Goal: Download file/media

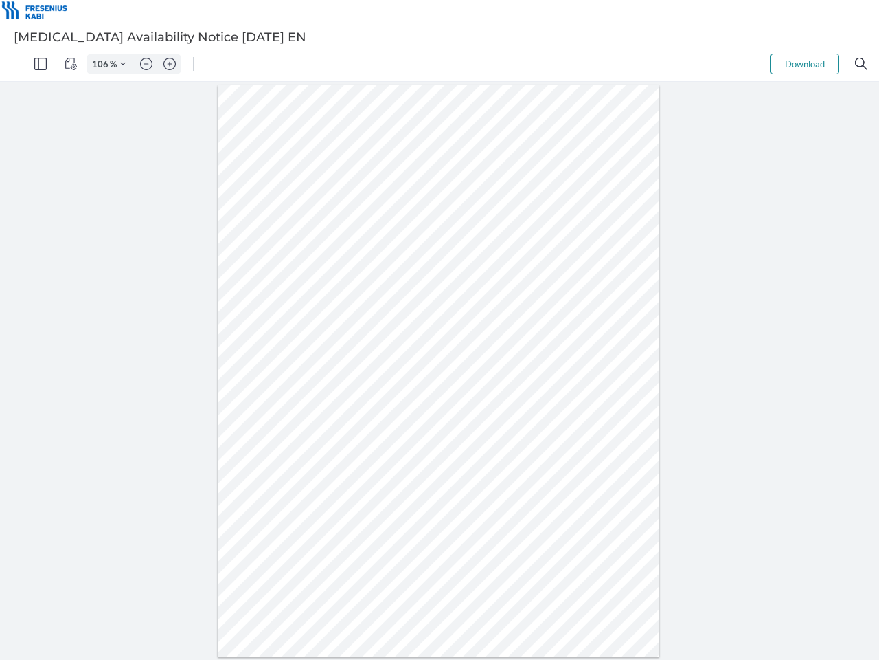
click at [41, 64] on img "Panel" at bounding box center [40, 64] width 12 height 12
click at [71, 64] on img "View Controls" at bounding box center [71, 64] width 12 height 12
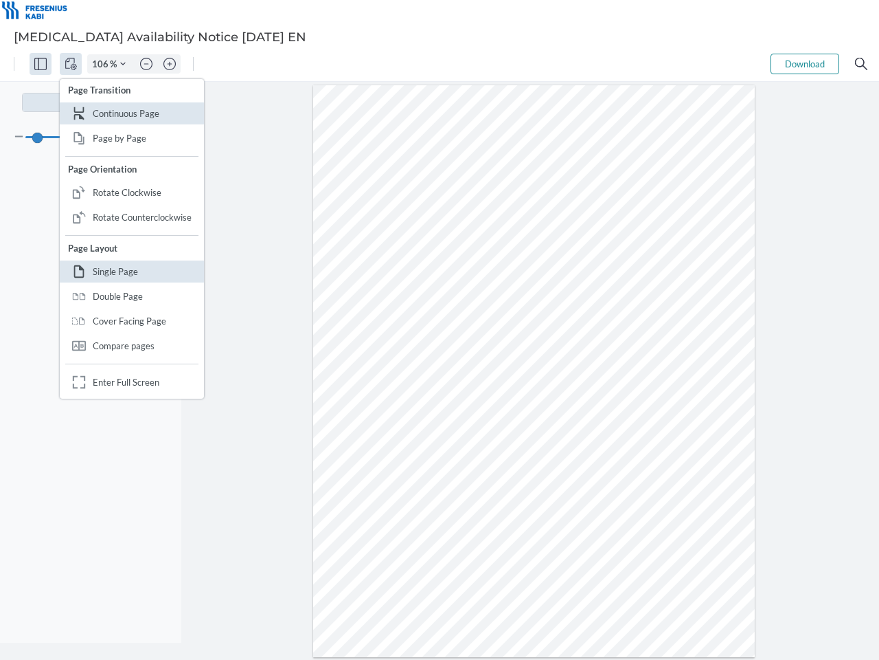
click at [102, 64] on input "106" at bounding box center [99, 64] width 22 height 12
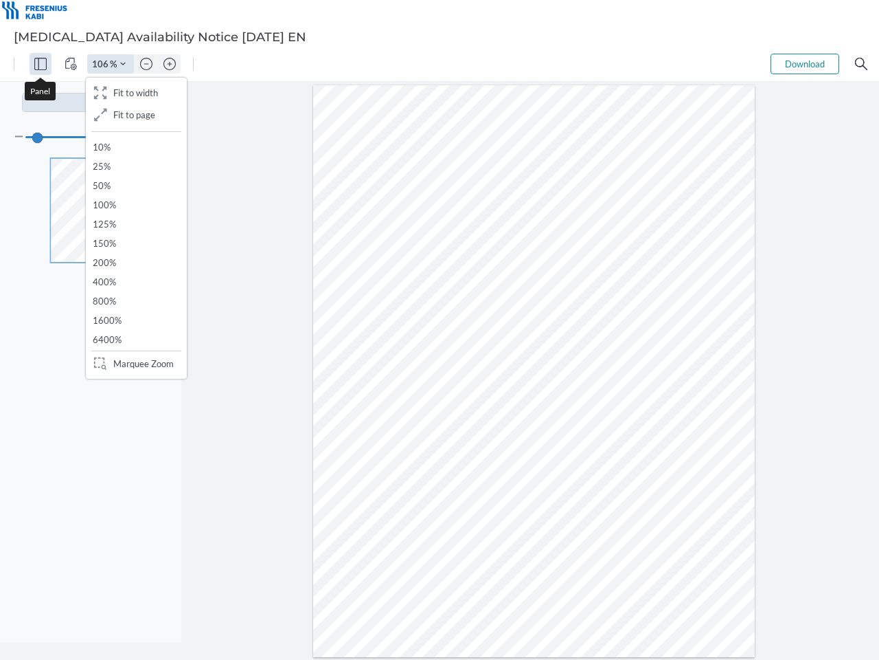
click at [123, 64] on img "Zoom Controls" at bounding box center [122, 63] width 5 height 5
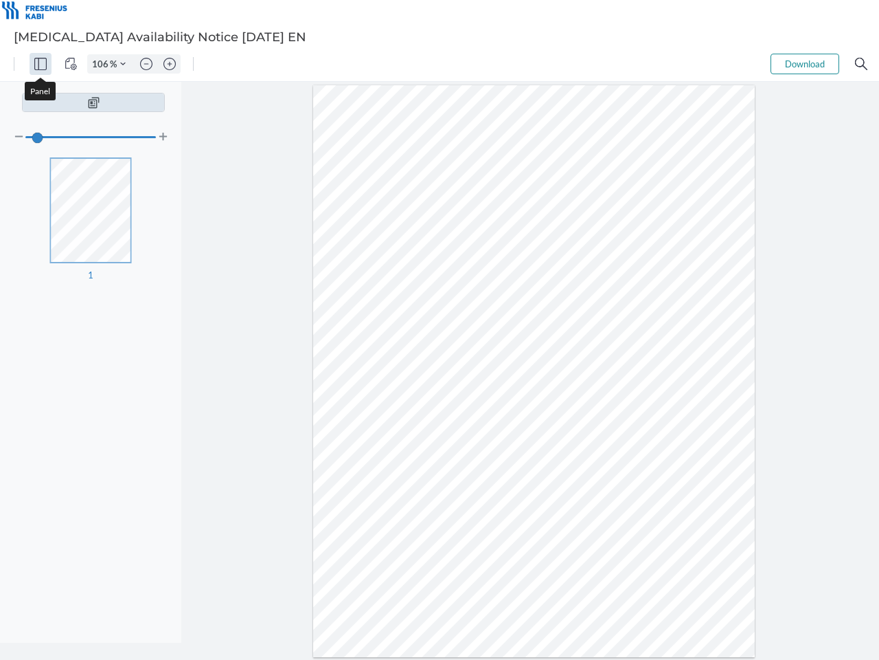
click at [146, 64] on img "Zoom out" at bounding box center [146, 64] width 12 height 12
click at [170, 64] on img "Zoom in" at bounding box center [170, 64] width 12 height 12
type input "106"
click at [805, 64] on button "Download" at bounding box center [805, 64] width 69 height 21
click at [862, 64] on img "Search" at bounding box center [861, 64] width 12 height 12
